Goal: Task Accomplishment & Management: Manage account settings

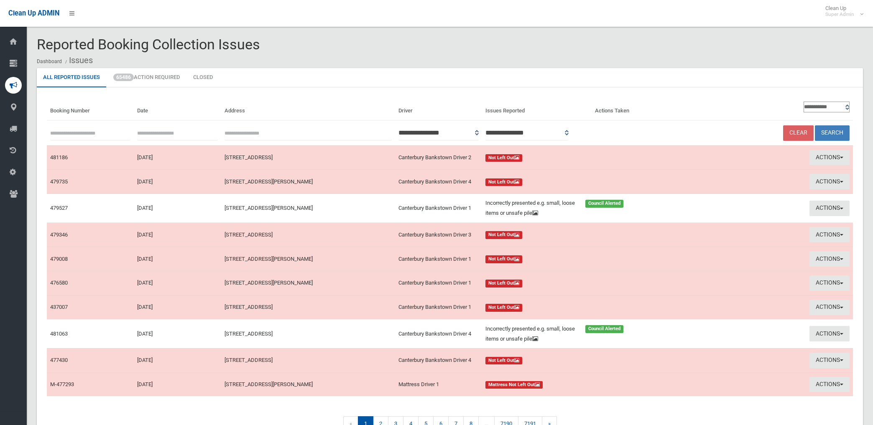
scroll to position [50, 0]
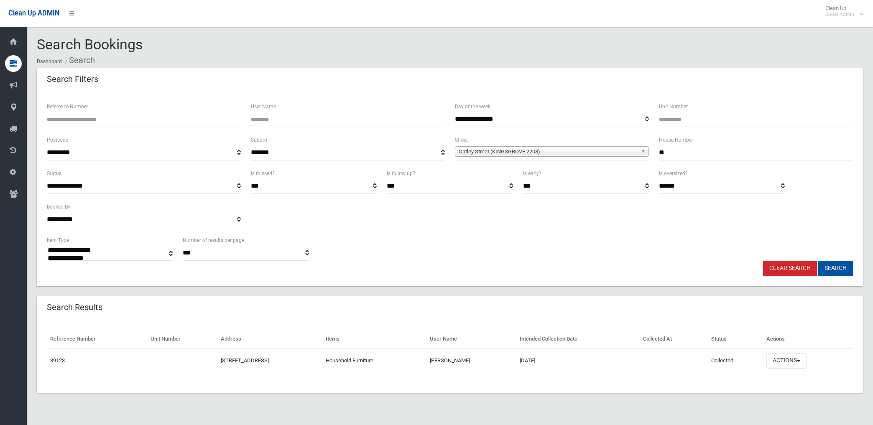
select select
click at [802, 269] on link "Clear Search" at bounding box center [790, 268] width 54 height 15
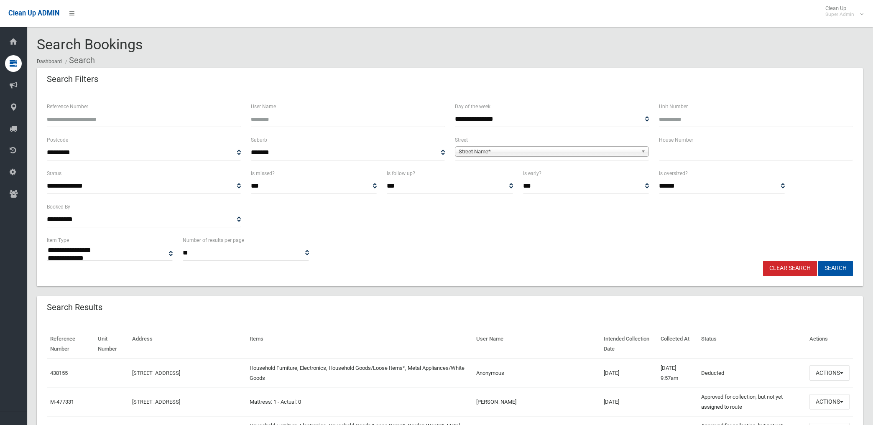
select select
type input "******"
click at [818, 261] on button "Search" at bounding box center [835, 268] width 35 height 15
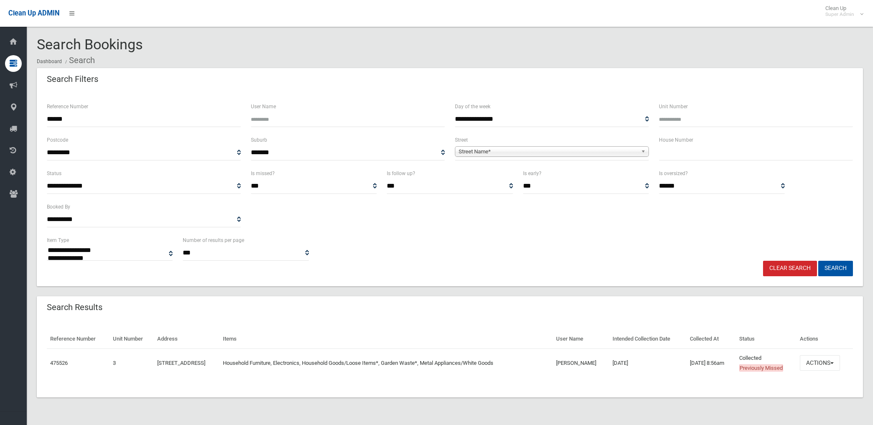
select select
click at [820, 361] on button "Actions" at bounding box center [820, 362] width 40 height 15
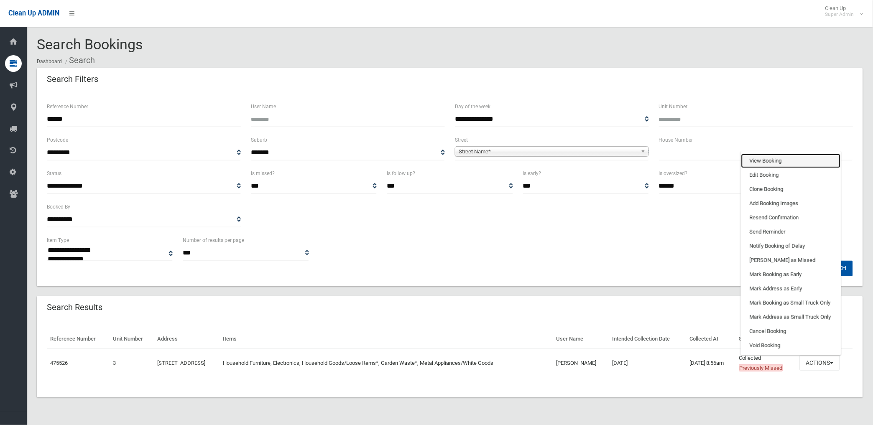
click at [776, 159] on link "View Booking" at bounding box center [791, 161] width 100 height 14
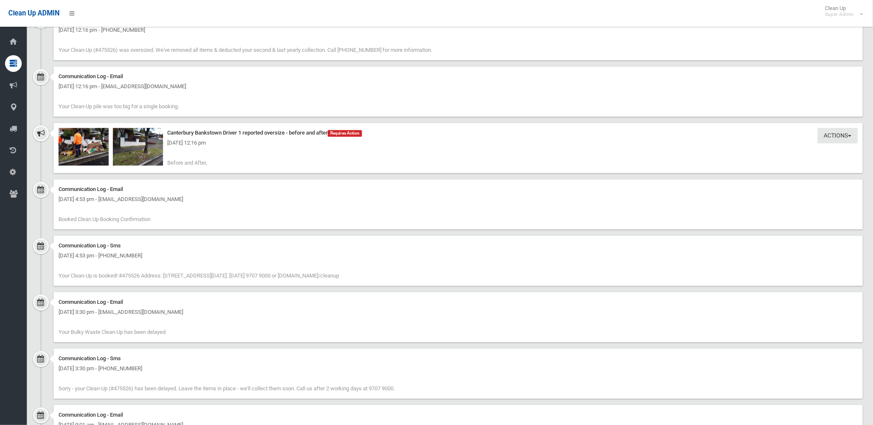
scroll to position [638, 0]
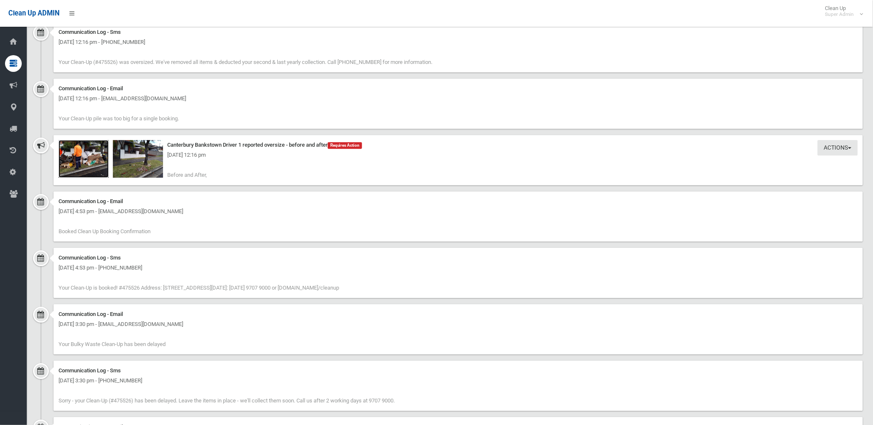
click at [91, 162] on img at bounding box center [84, 159] width 50 height 38
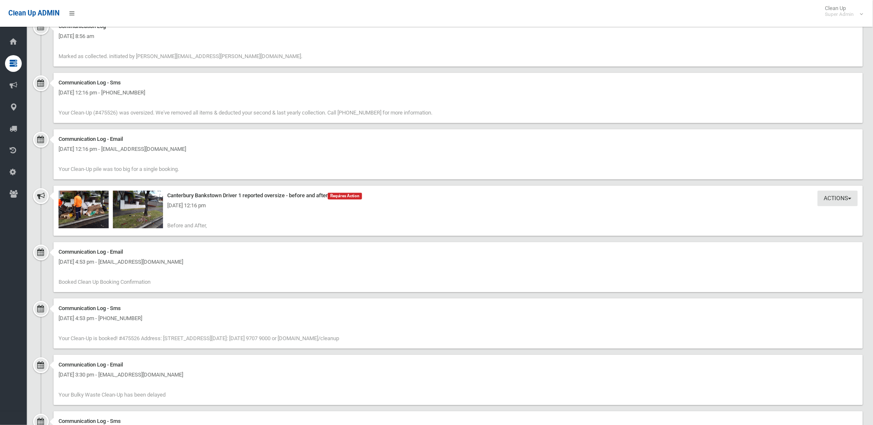
scroll to position [604, 0]
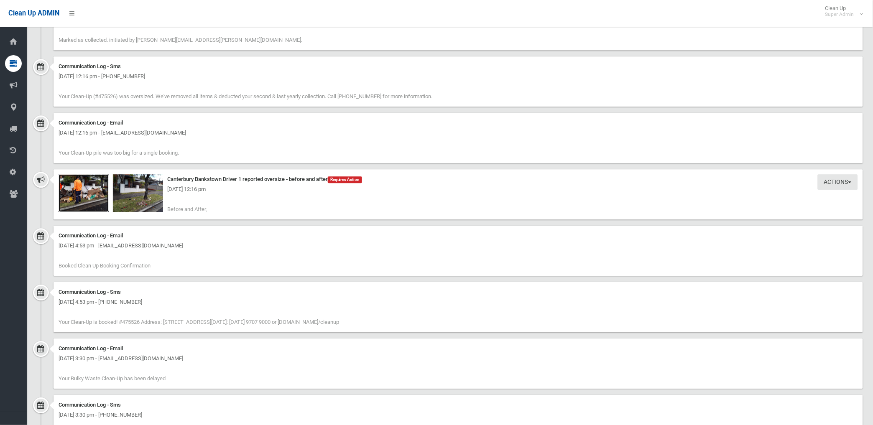
click at [87, 202] on img at bounding box center [84, 193] width 50 height 38
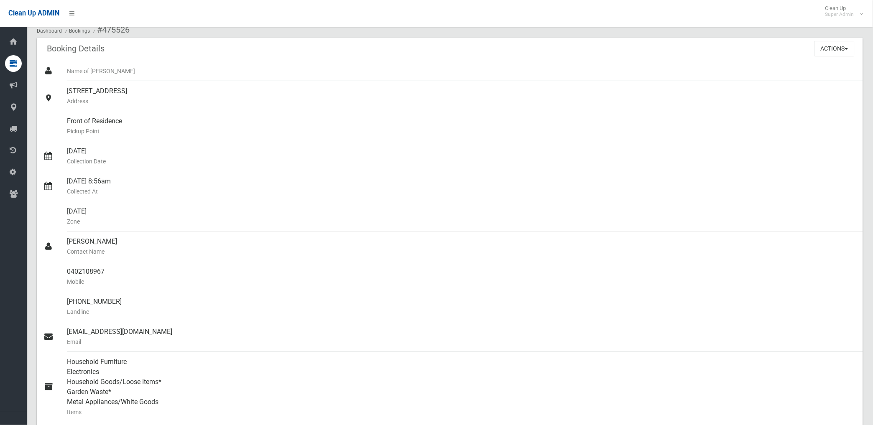
scroll to position [0, 0]
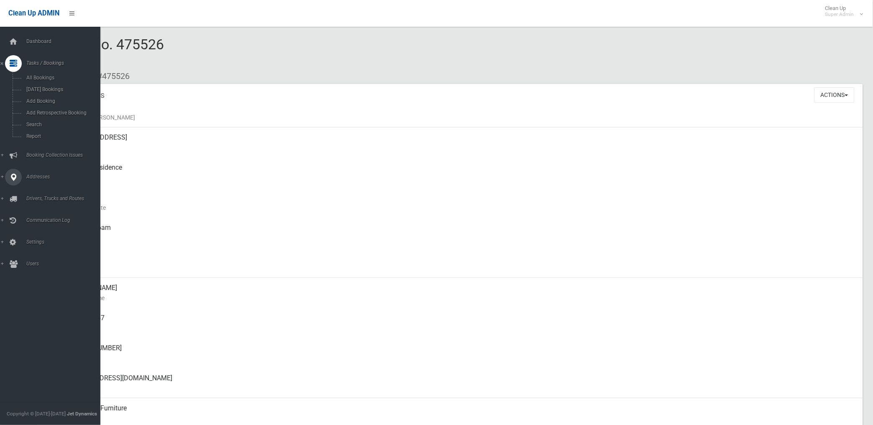
click at [41, 175] on span "Addresses" at bounding box center [66, 177] width 84 height 6
click at [41, 175] on li "Addresses All Addresses Add Address Zones" at bounding box center [53, 177] width 107 height 17
drag, startPoint x: 41, startPoint y: 175, endPoint x: 36, endPoint y: 120, distance: 54.9
click at [36, 120] on span "All Addresses" at bounding box center [62, 121] width 77 height 6
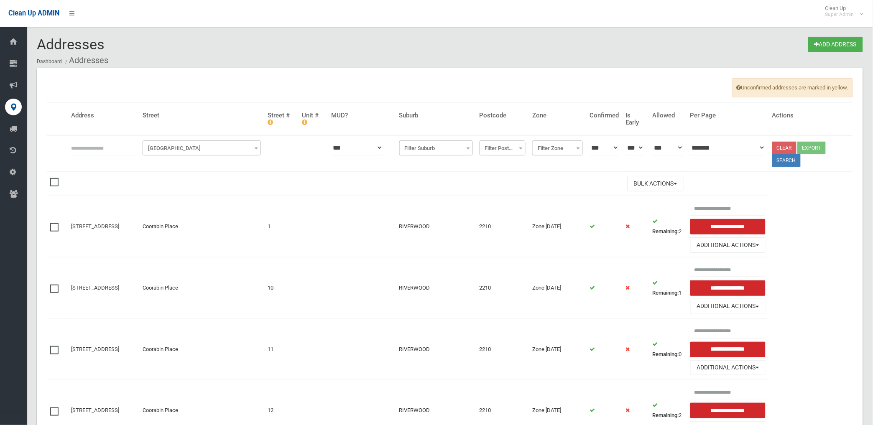
click at [110, 146] on input "text" at bounding box center [103, 147] width 65 height 15
type input "**********"
click button at bounding box center [0, 0] width 0 height 0
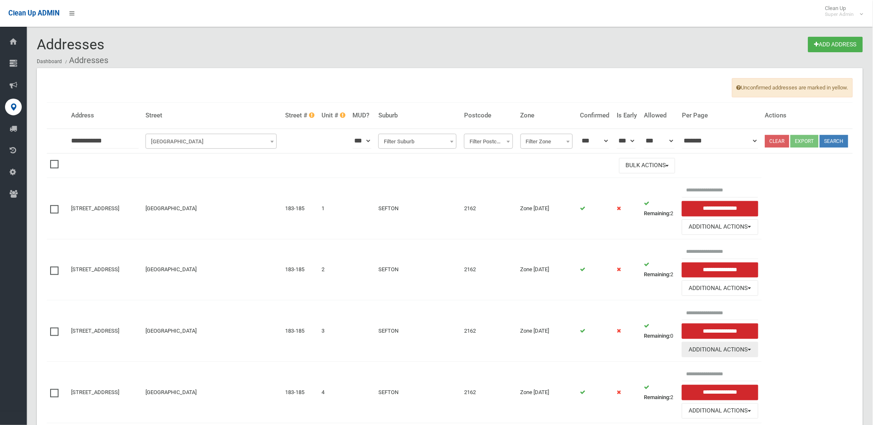
click at [724, 358] on button "Additional Actions" at bounding box center [720, 349] width 77 height 15
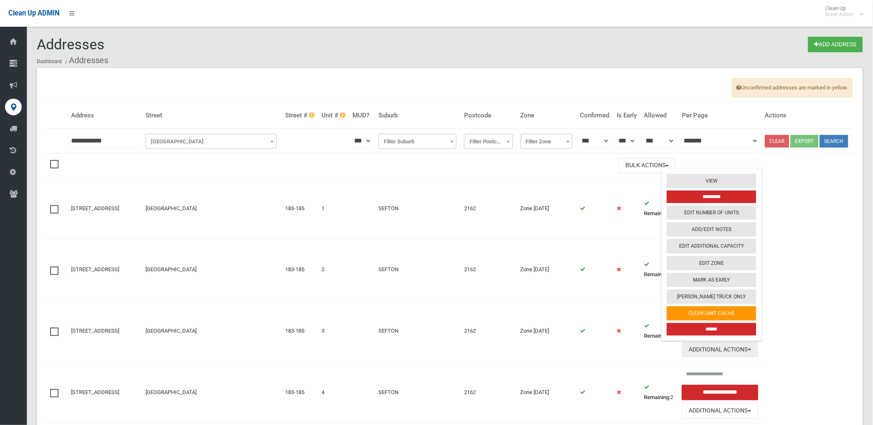
click at [724, 358] on button "Additional Actions" at bounding box center [720, 349] width 77 height 15
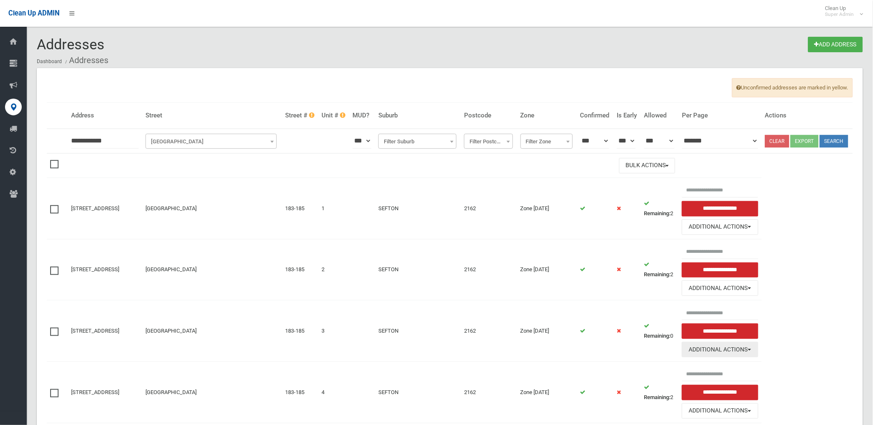
click at [721, 358] on button "Additional Actions" at bounding box center [720, 349] width 77 height 15
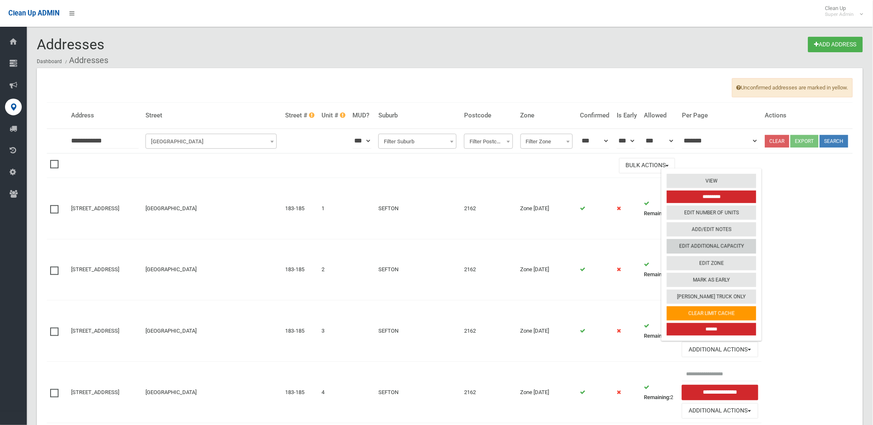
click at [713, 253] on link "Edit Additional Capacity" at bounding box center [711, 246] width 89 height 14
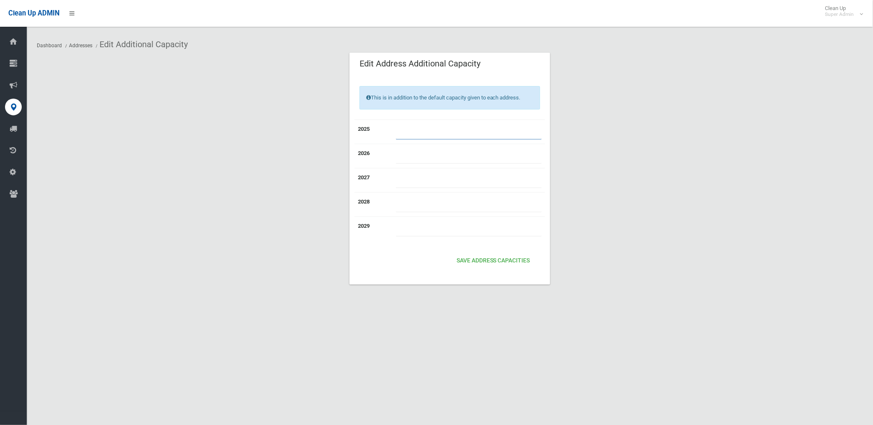
click at [444, 133] on input "number" at bounding box center [469, 131] width 146 height 15
type input "*"
click at [486, 260] on button "Save Address capacities" at bounding box center [493, 260] width 80 height 15
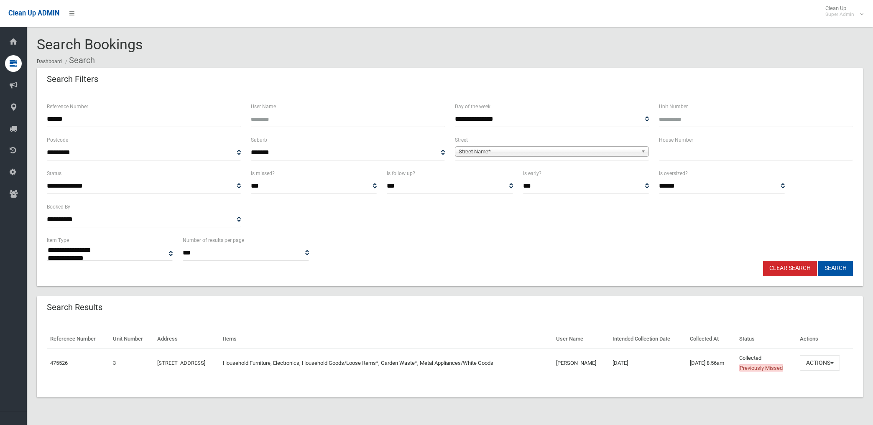
select select
click at [822, 362] on button "Actions" at bounding box center [820, 362] width 40 height 15
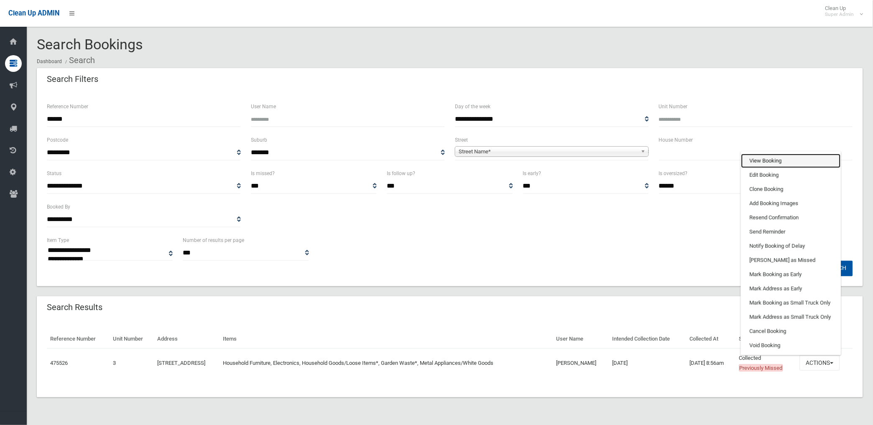
click at [770, 157] on link "View Booking" at bounding box center [791, 161] width 100 height 14
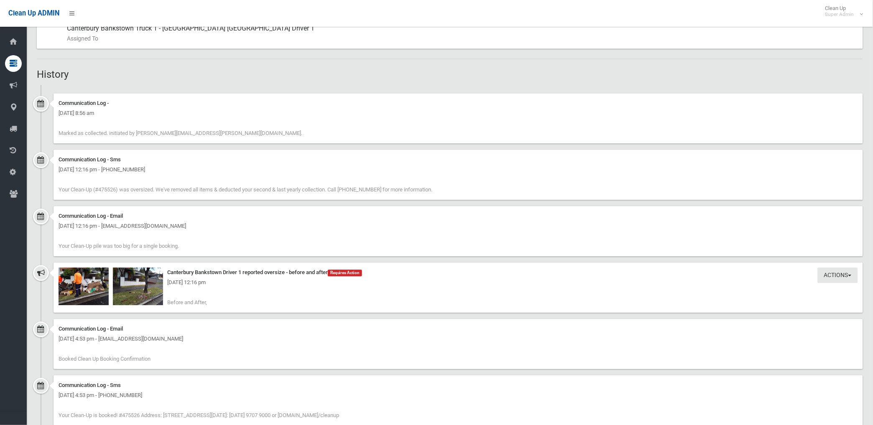
scroll to position [511, 0]
click at [84, 285] on div "[DATE] 12:16 pm" at bounding box center [459, 282] width 800 height 10
drag, startPoint x: 84, startPoint y: 285, endPoint x: 89, endPoint y: 294, distance: 9.9
click at [89, 294] on img at bounding box center [84, 286] width 50 height 38
